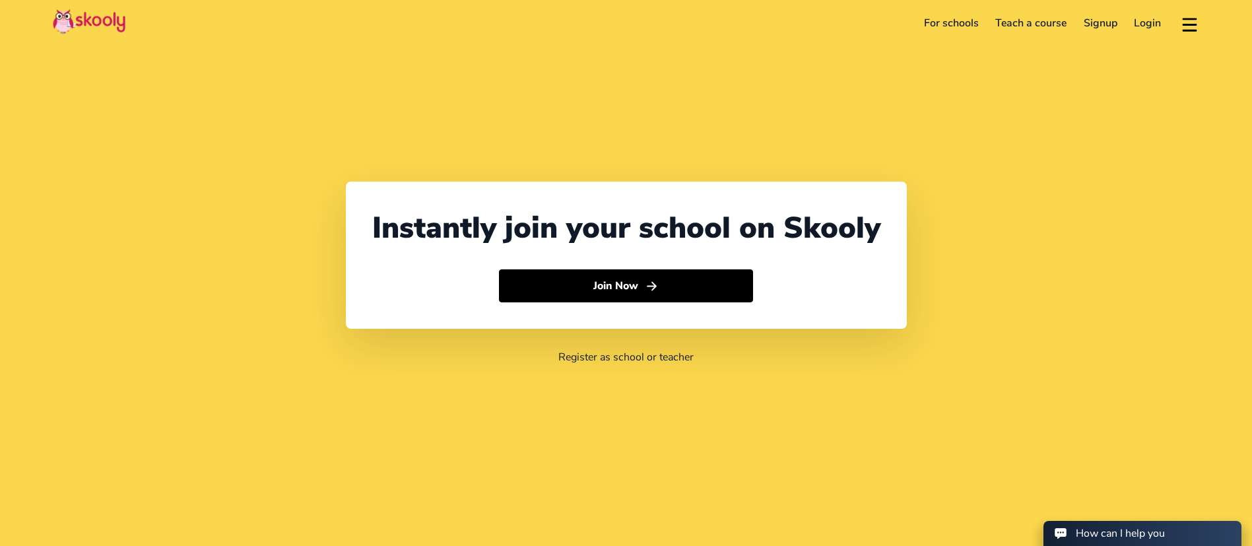
select select "971"
select select "[GEOGRAPHIC_DATA]"
select select "[GEOGRAPHIC_DATA]/[GEOGRAPHIC_DATA]"
click at [1147, 29] on link "Login" at bounding box center [1148, 23] width 44 height 21
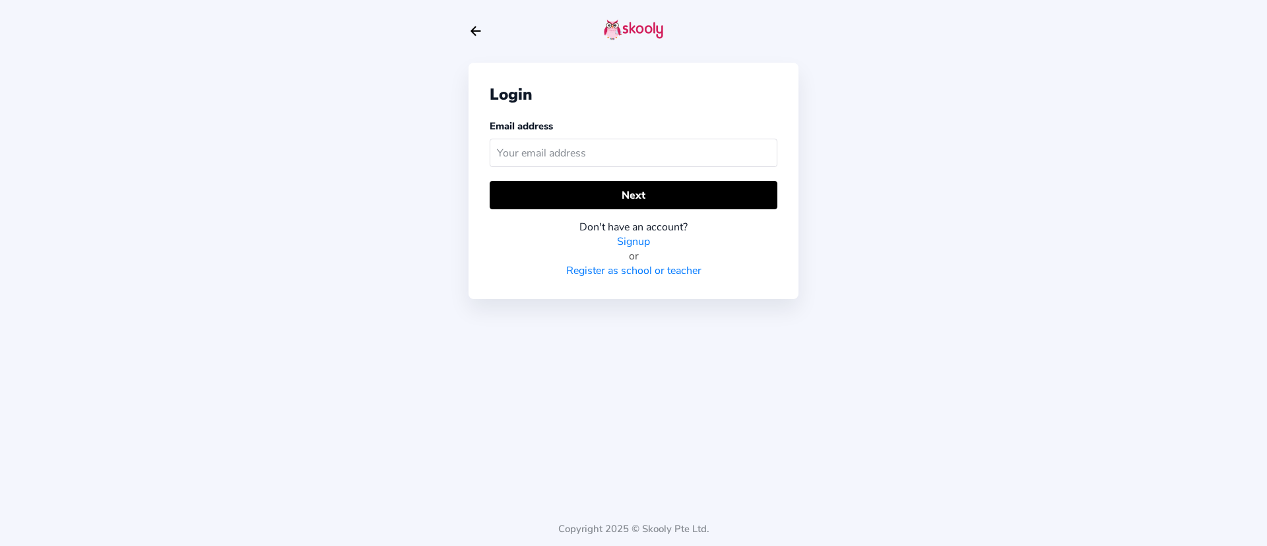
click at [731, 159] on input "text" at bounding box center [634, 153] width 288 height 28
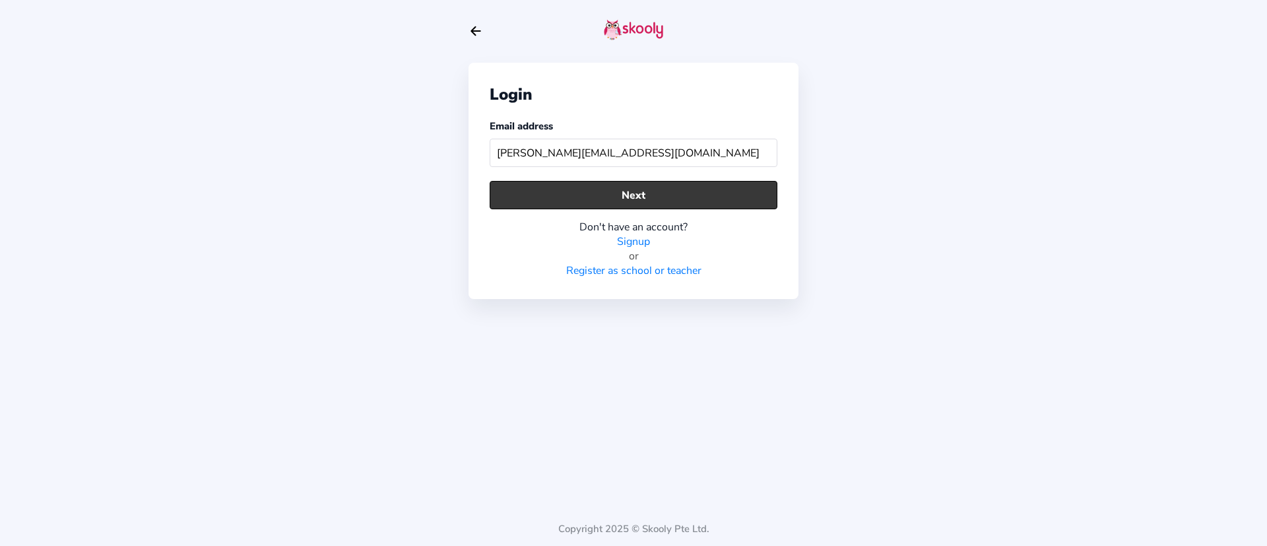
type input "[PERSON_NAME][EMAIL_ADDRESS][DOMAIN_NAME]"
click at [690, 199] on button "Next" at bounding box center [634, 195] width 288 height 28
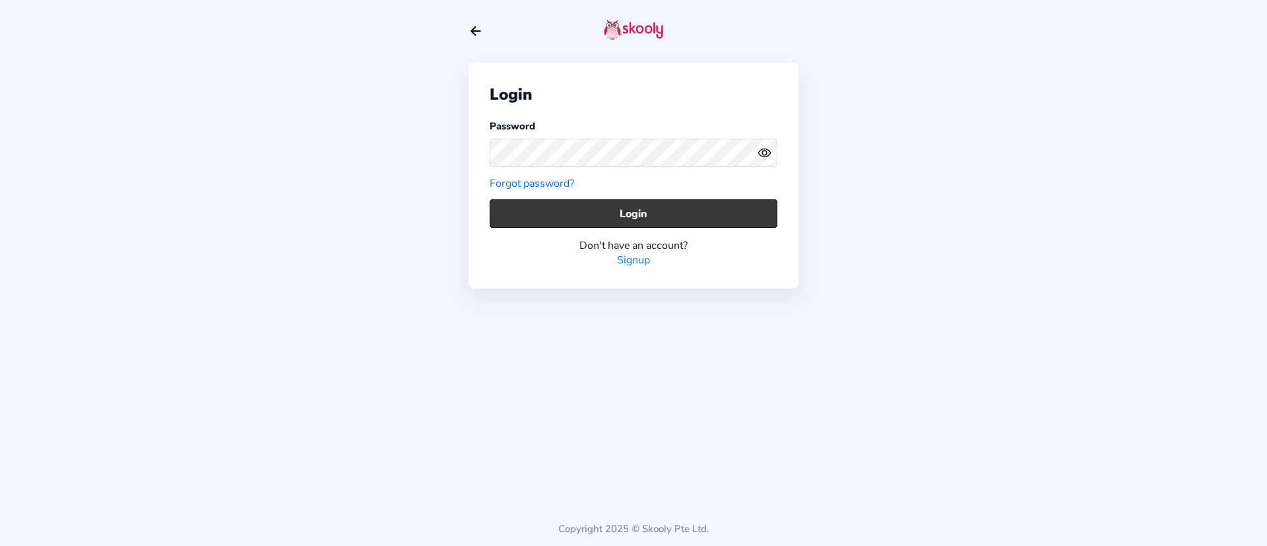
click at [748, 208] on button "Login" at bounding box center [634, 213] width 288 height 28
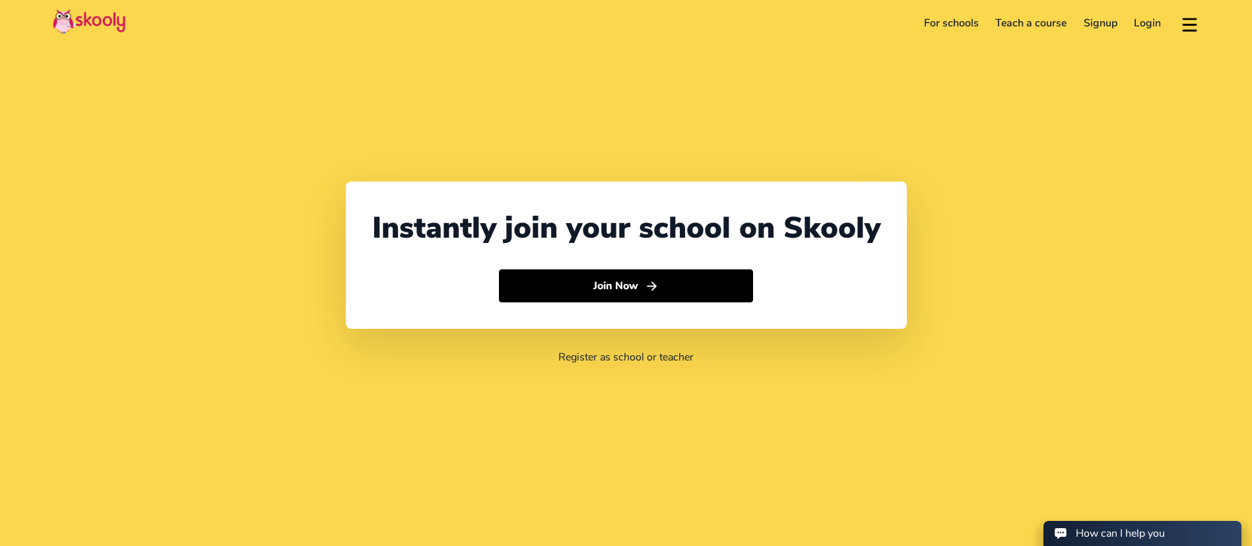
select select "971"
select select "[GEOGRAPHIC_DATA]"
select select "[GEOGRAPHIC_DATA]/[GEOGRAPHIC_DATA]"
drag, startPoint x: 1120, startPoint y: 38, endPoint x: 1167, endPoint y: 24, distance: 48.2
click at [1126, 37] on header "For schools Teach a course Signup Login Download app Contact support English" at bounding box center [626, 23] width 1252 height 46
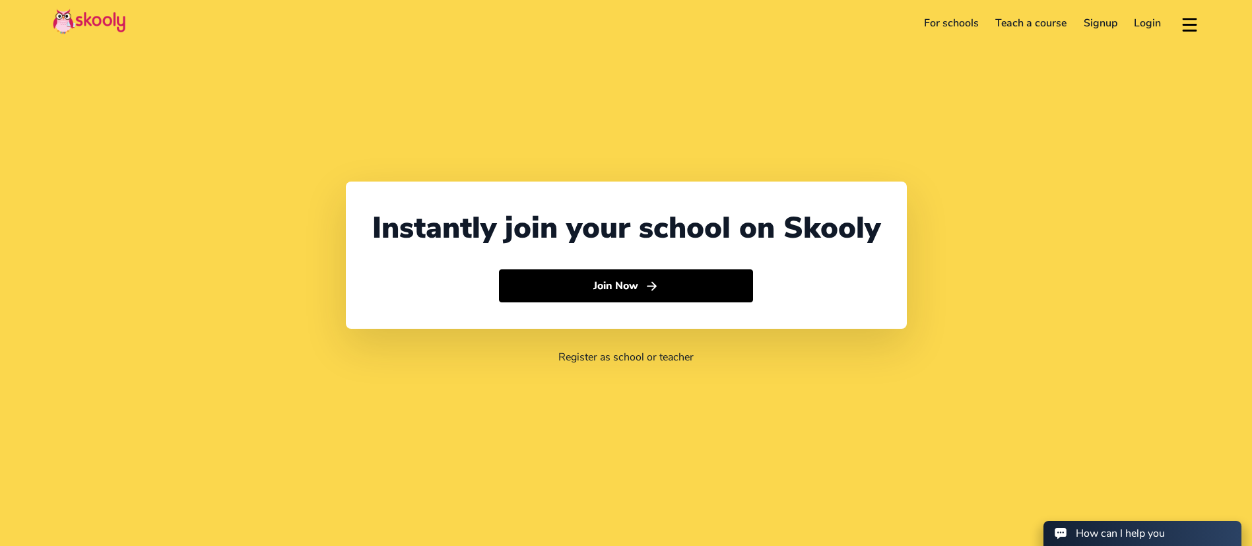
click at [1153, 24] on link "Login" at bounding box center [1148, 23] width 44 height 21
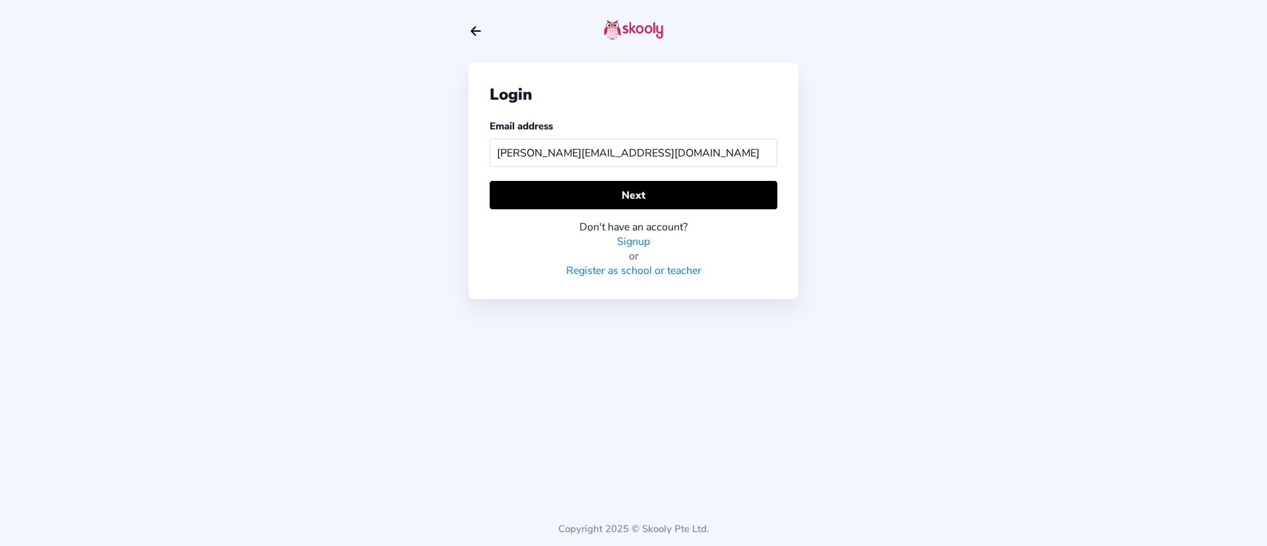
type input "[PERSON_NAME][EMAIL_ADDRESS][DOMAIN_NAME]"
click at [529, 218] on div "Don't have an account? Signup or Register as school or teacher" at bounding box center [634, 243] width 288 height 69
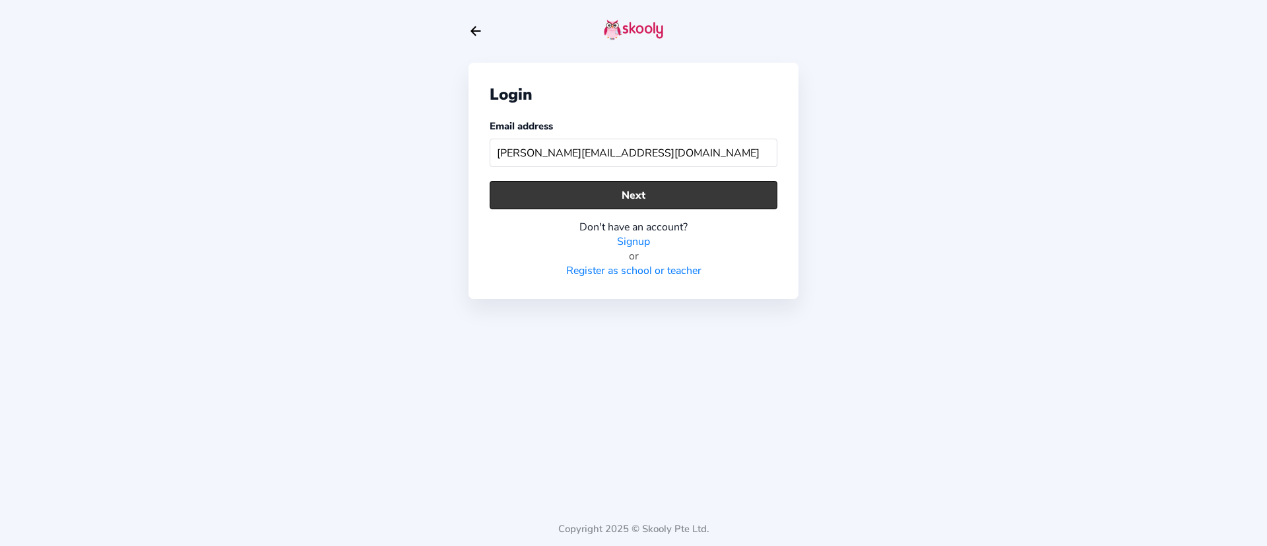
click at [555, 199] on button "Next" at bounding box center [634, 195] width 288 height 28
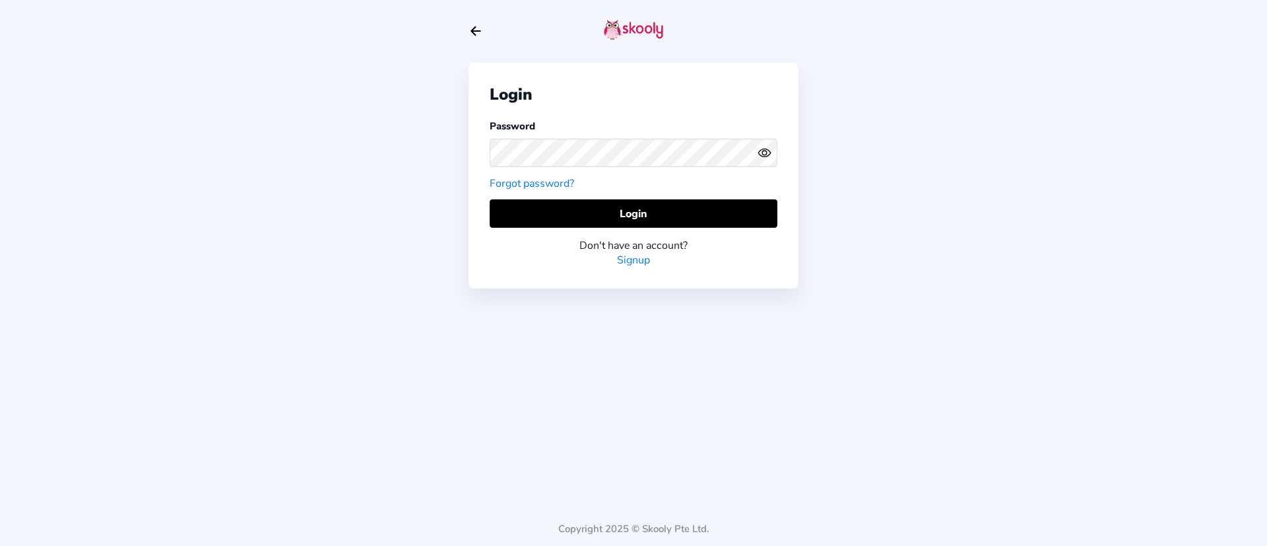
click at [630, 214] on button "Login" at bounding box center [634, 213] width 288 height 28
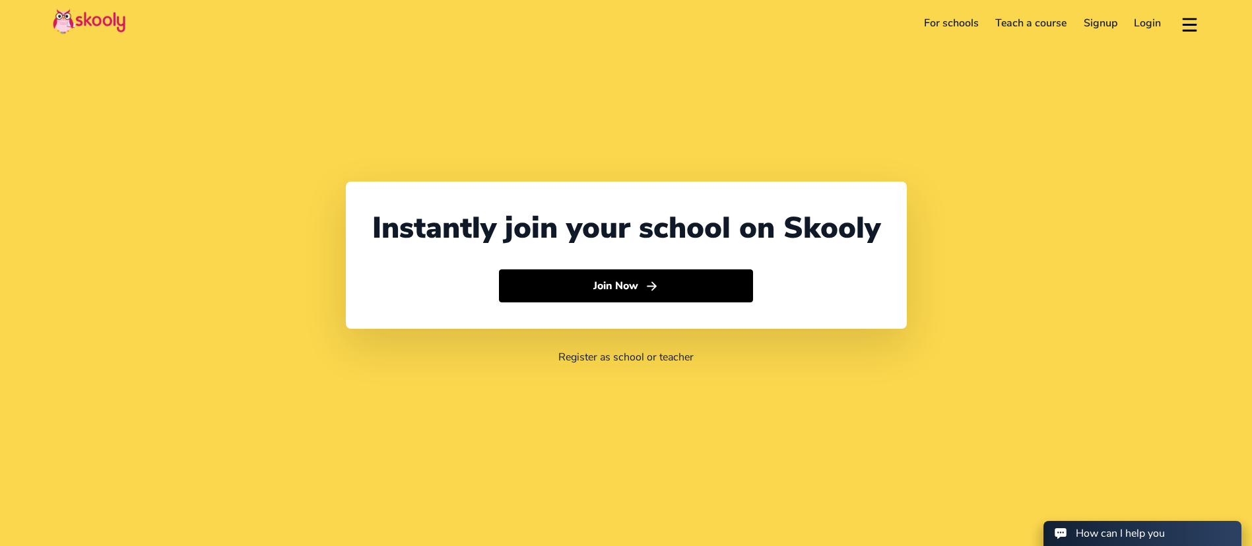
select select "971"
select select "[GEOGRAPHIC_DATA]"
select select "[GEOGRAPHIC_DATA]/[GEOGRAPHIC_DATA]"
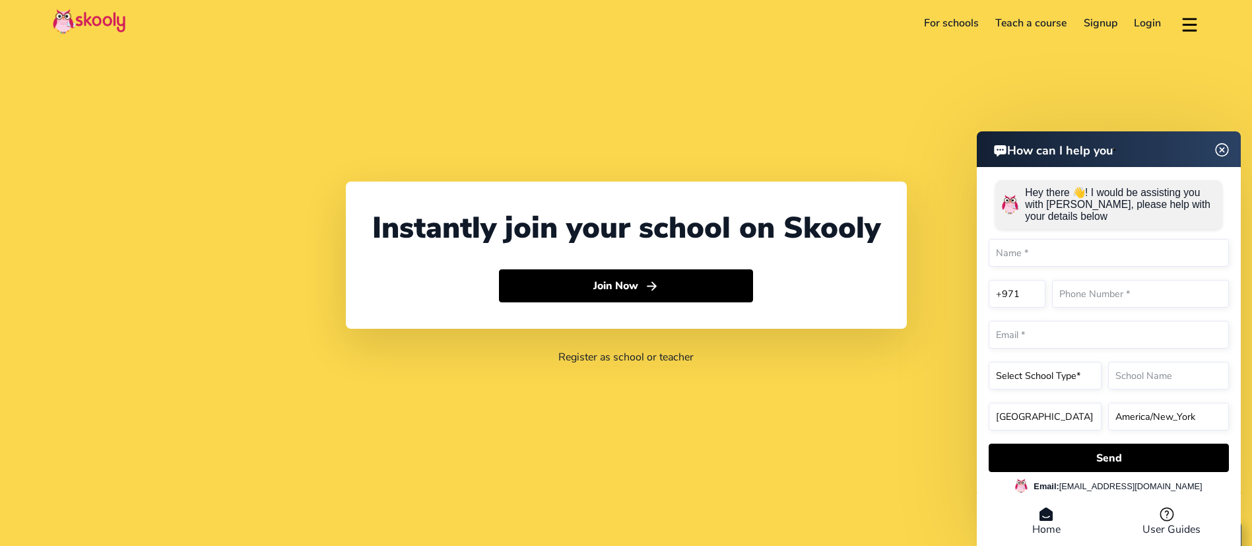
click at [1149, 26] on link "Login" at bounding box center [1148, 23] width 44 height 21
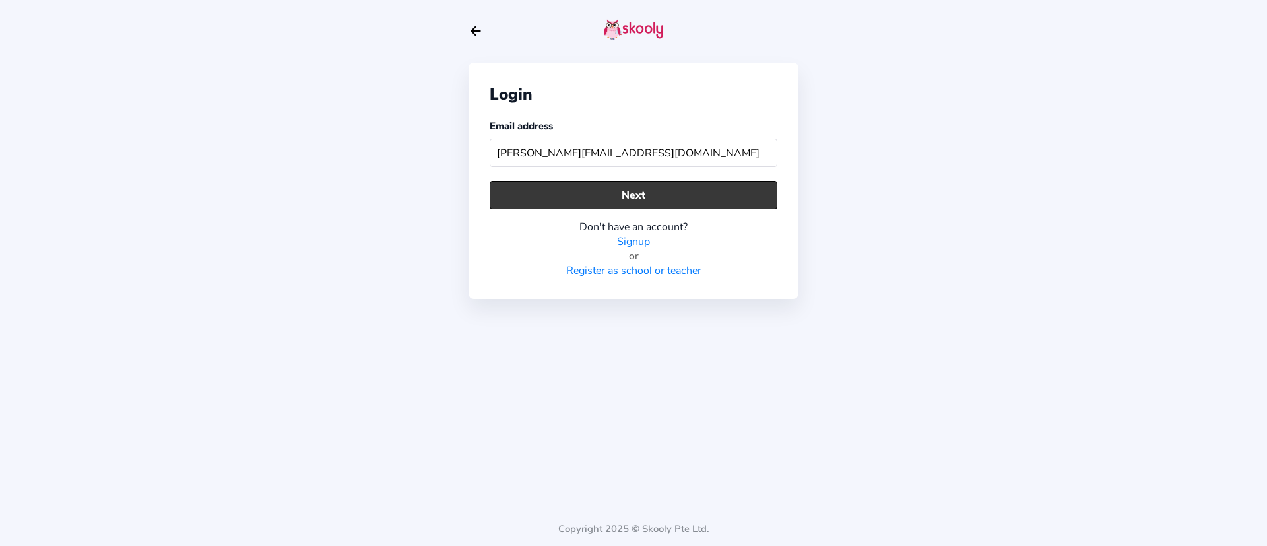
type input "[PERSON_NAME][EMAIL_ADDRESS][DOMAIN_NAME]"
click at [750, 193] on button "Next" at bounding box center [634, 195] width 288 height 28
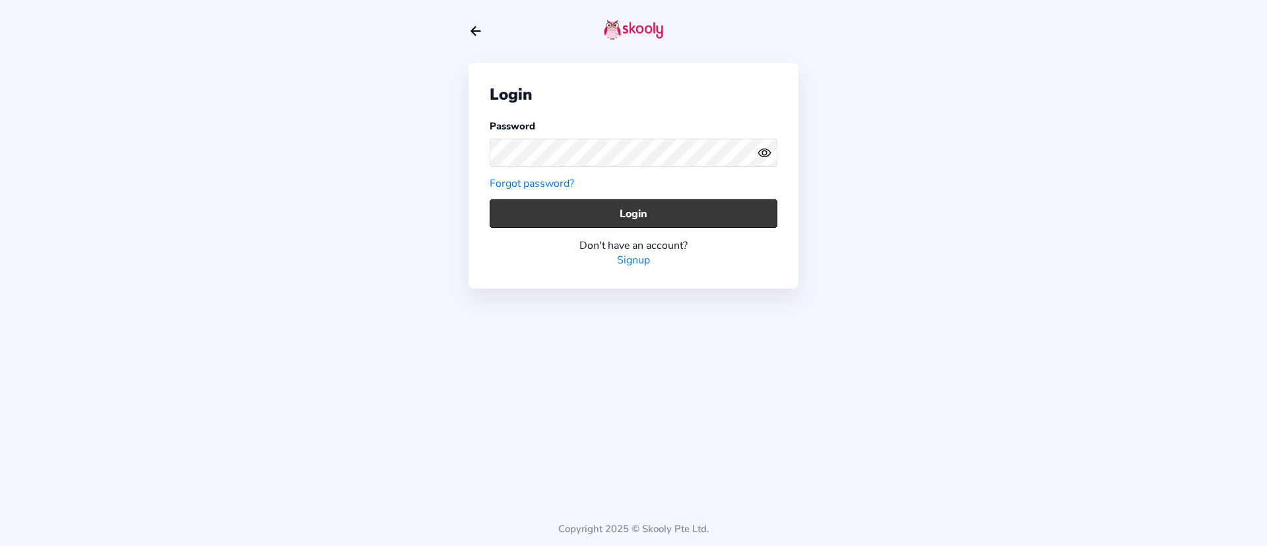
click at [614, 214] on button "Login" at bounding box center [634, 213] width 288 height 28
